Goal: Register for event/course

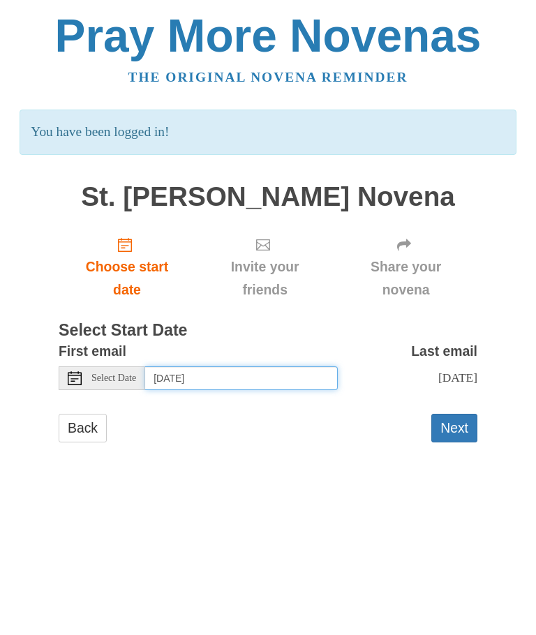
click at [283, 366] on input "[DATE]" at bounding box center [241, 378] width 193 height 24
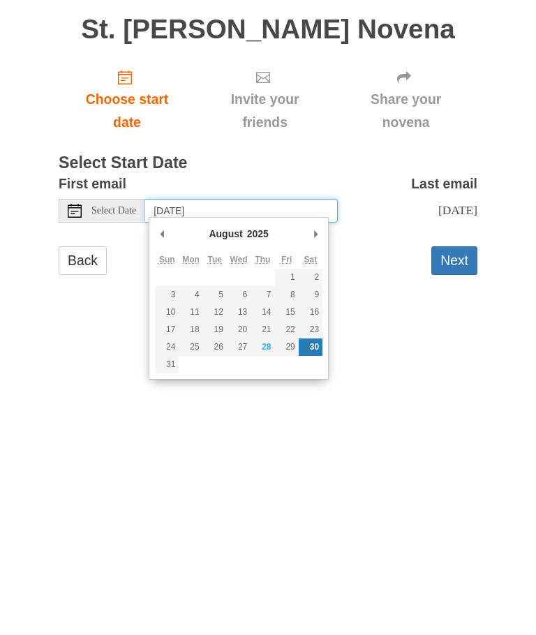
type input "[DATE]"
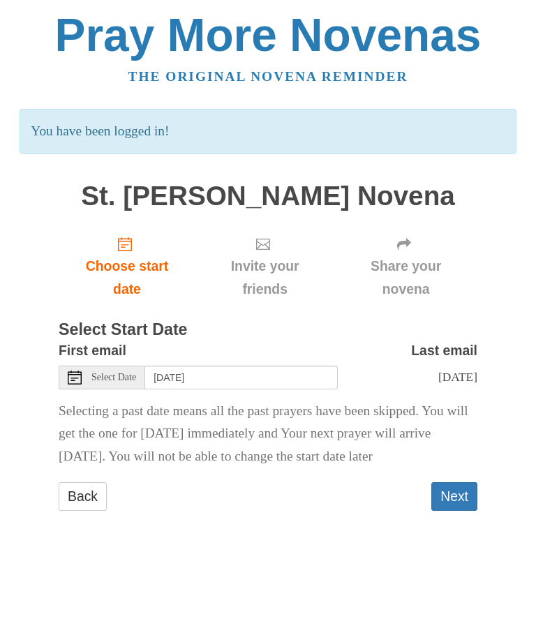
click at [461, 493] on button "Next" at bounding box center [454, 497] width 46 height 29
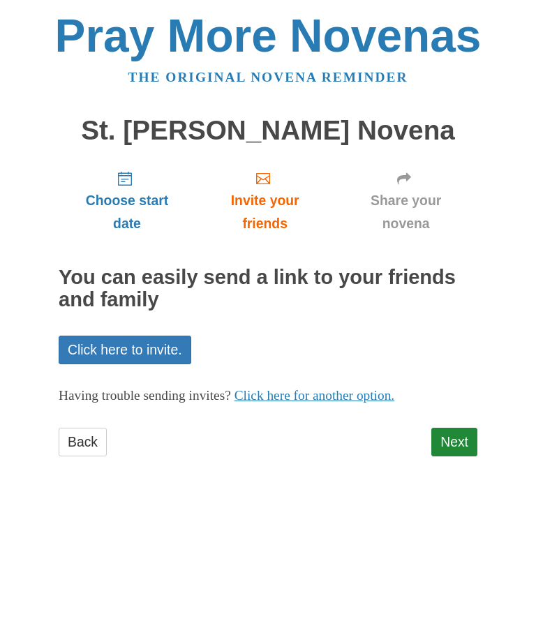
click at [476, 431] on link "Next" at bounding box center [454, 442] width 46 height 29
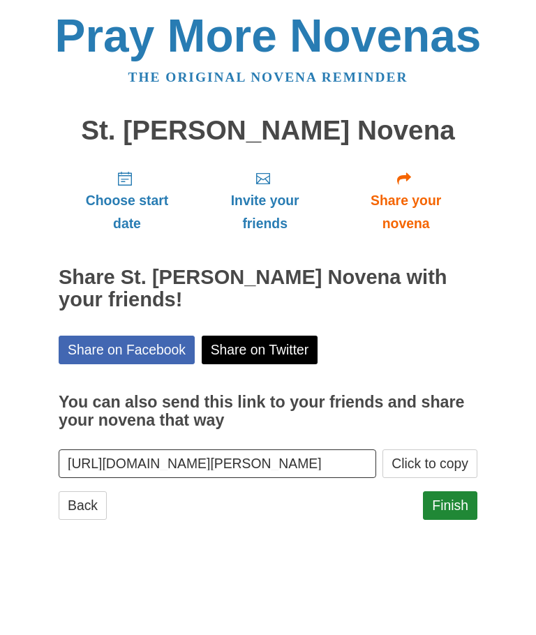
click at [463, 500] on link "Finish" at bounding box center [450, 505] width 54 height 29
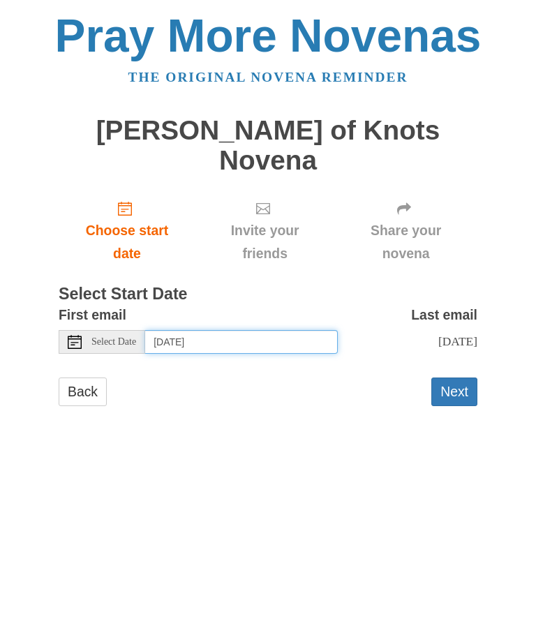
click at [322, 330] on input "[DATE]" at bounding box center [241, 342] width 193 height 24
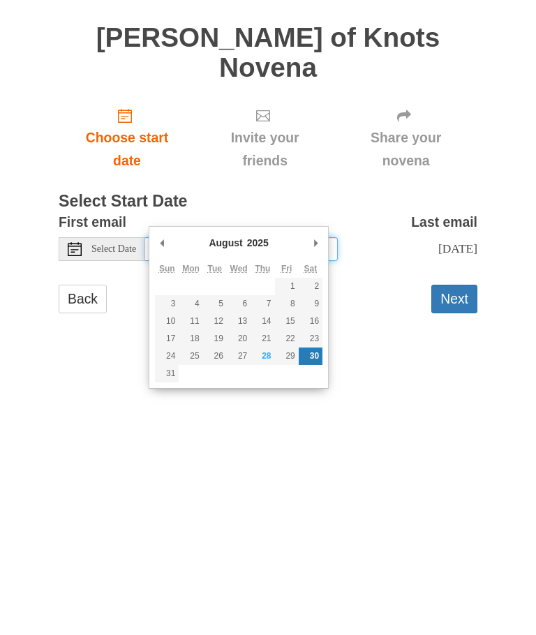
type input "[DATE]"
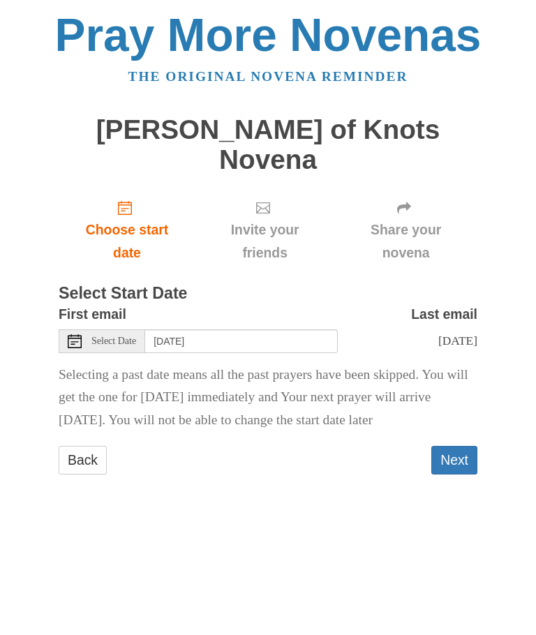
click at [473, 447] on button "Next" at bounding box center [454, 461] width 46 height 29
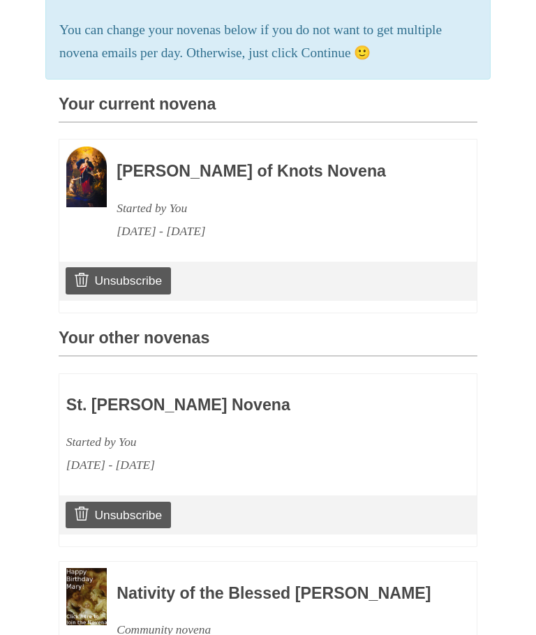
scroll to position [324, 0]
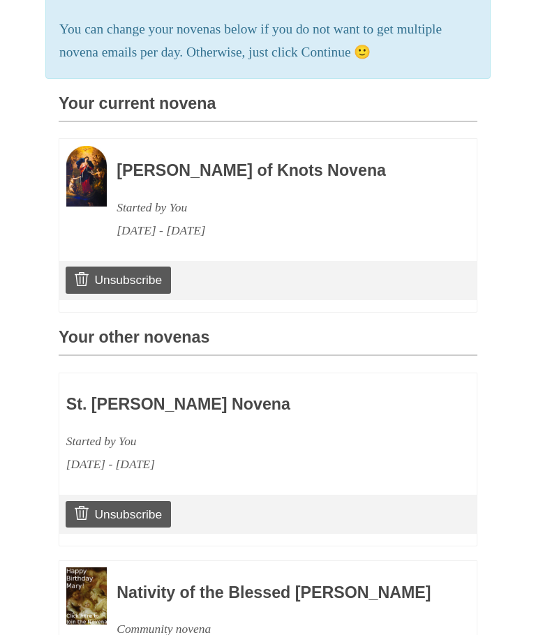
click at [163, 267] on link "Unsubscribe" at bounding box center [118, 280] width 105 height 27
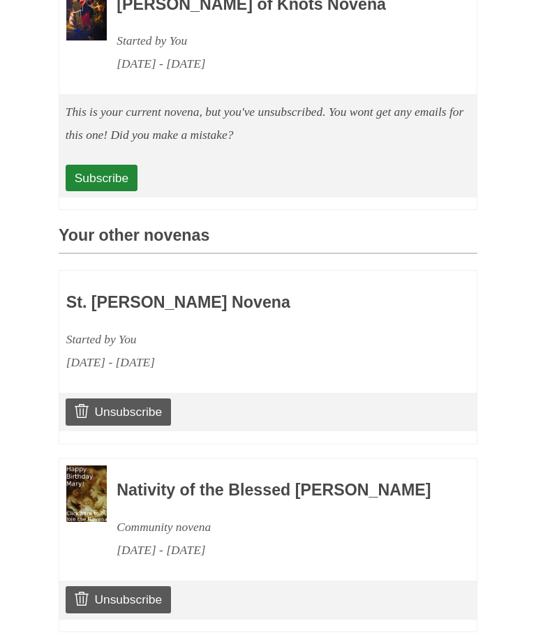
scroll to position [563, 0]
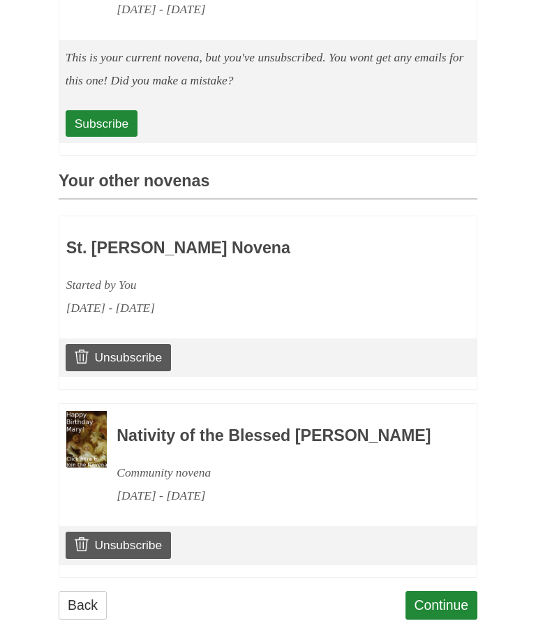
click at [454, 592] on link "Continue" at bounding box center [441, 606] width 73 height 29
click at [441, 592] on link "Continue" at bounding box center [441, 606] width 73 height 29
click at [447, 592] on link "Continue" at bounding box center [441, 606] width 73 height 29
click at [446, 592] on link "Continue" at bounding box center [441, 606] width 73 height 29
